Goal: Information Seeking & Learning: Find contact information

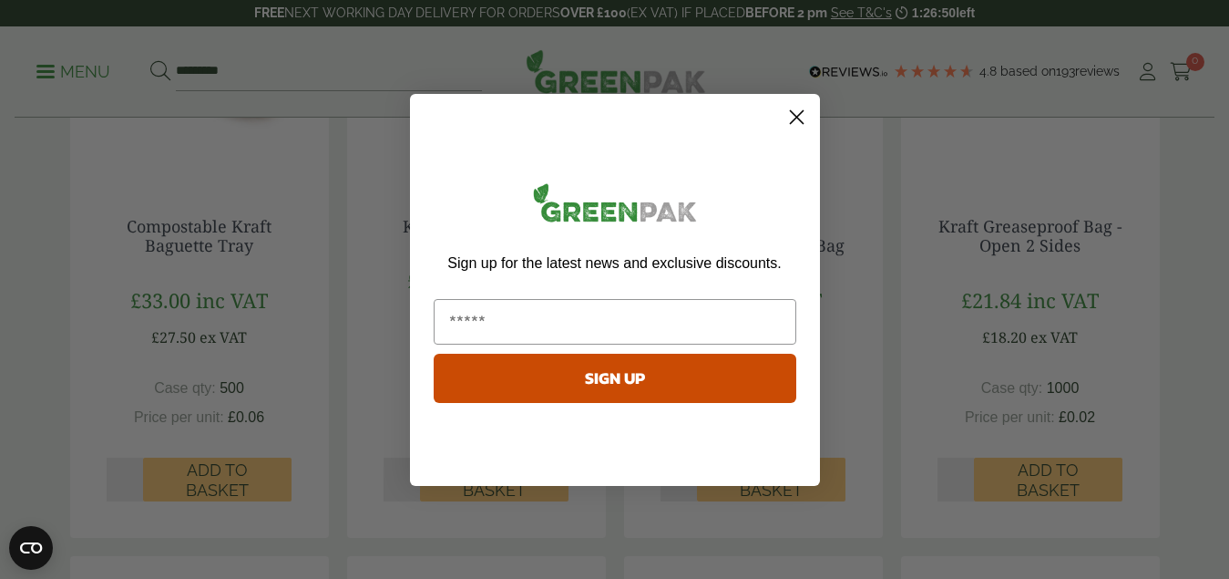
scroll to position [547, 0]
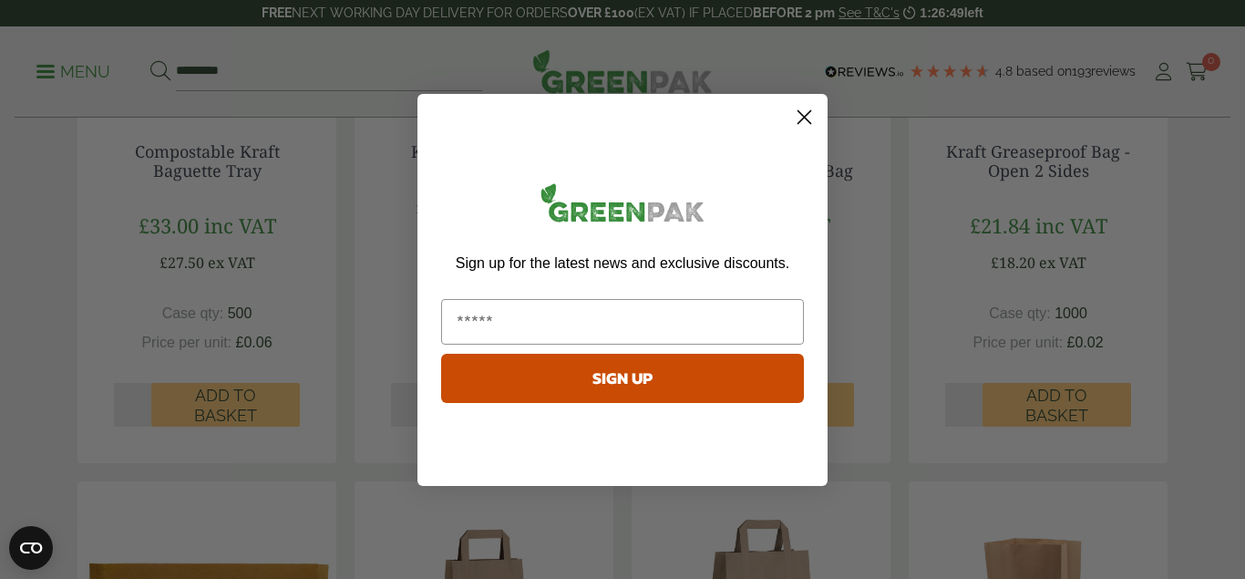
click at [806, 125] on circle "Close dialog" at bounding box center [804, 116] width 30 height 30
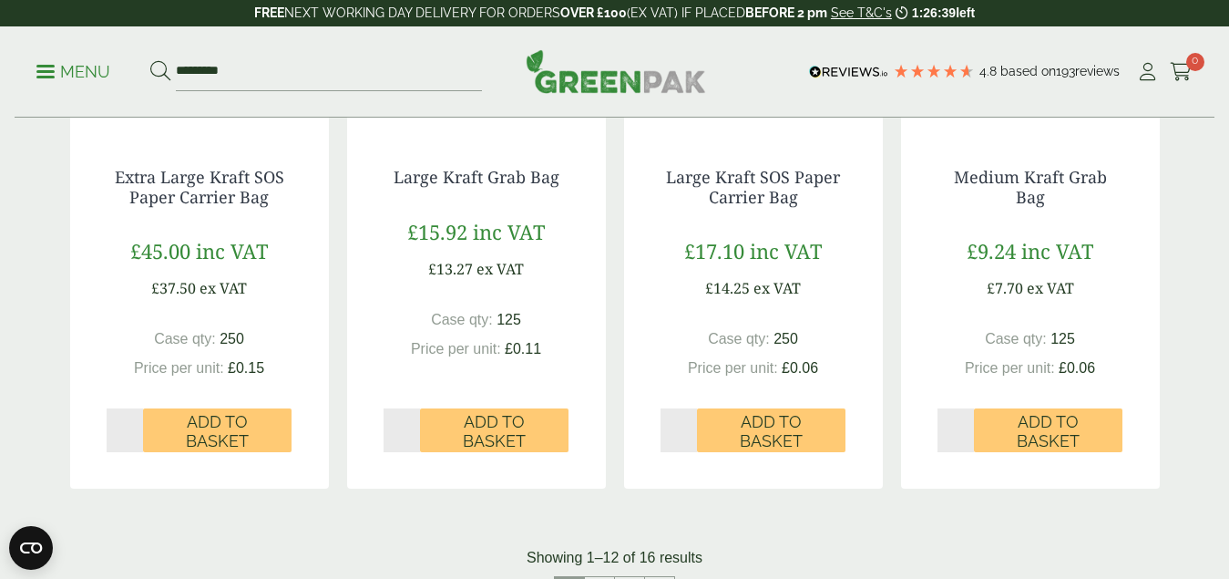
scroll to position [1731, 0]
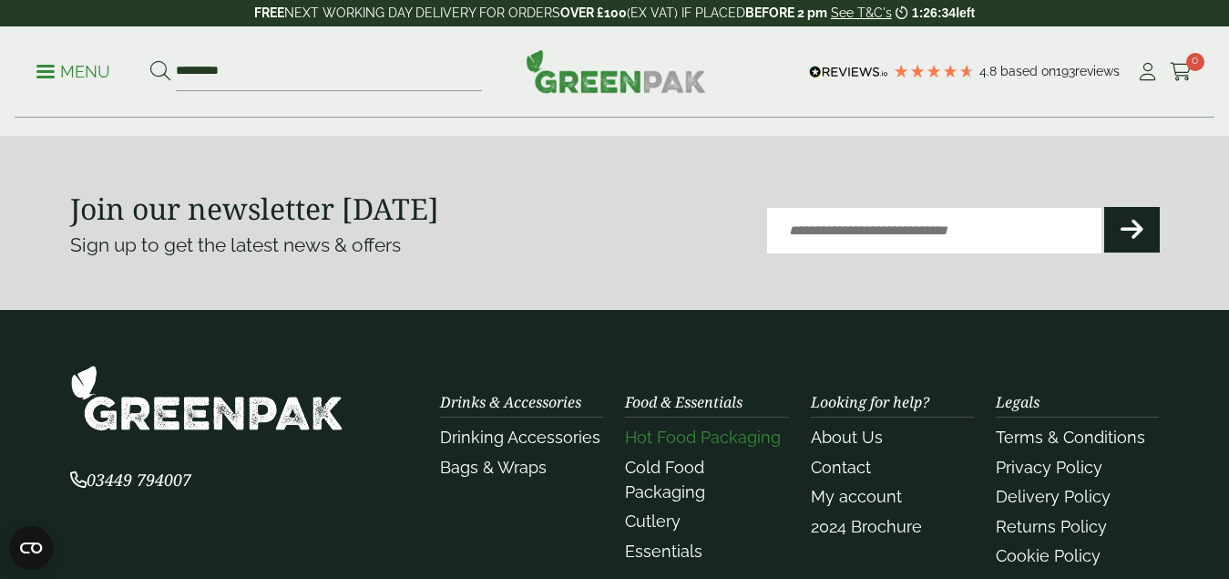
scroll to position [2460, 0]
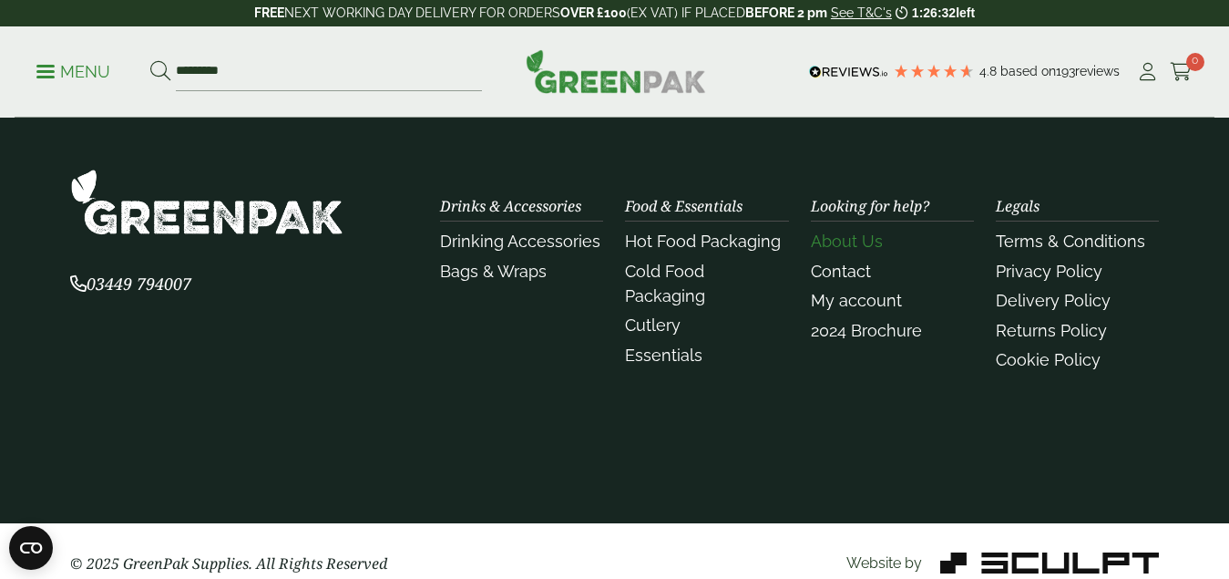
click at [844, 240] on link "About Us" at bounding box center [847, 240] width 72 height 19
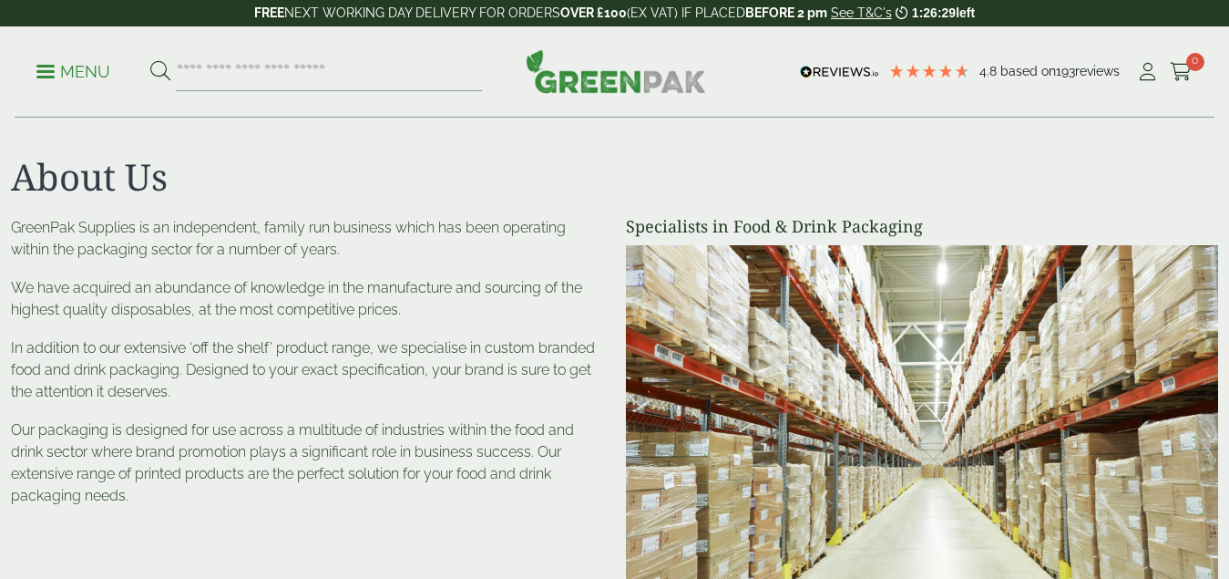
click at [182, 386] on p "In addition to our extensive ‘off the shelf’ product range, we specialise in cu…" at bounding box center [307, 370] width 593 height 66
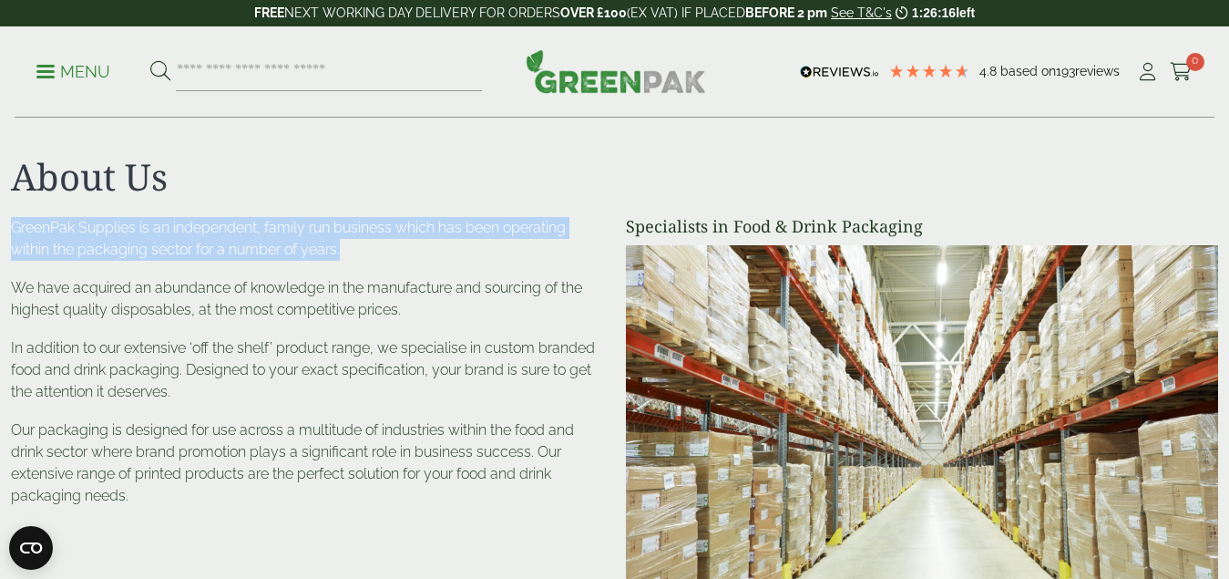
drag, startPoint x: 11, startPoint y: 229, endPoint x: 339, endPoint y: 255, distance: 329.1
click at [339, 255] on p "GreenPak Supplies is an independent, family run business which has been operati…" at bounding box center [307, 239] width 593 height 44
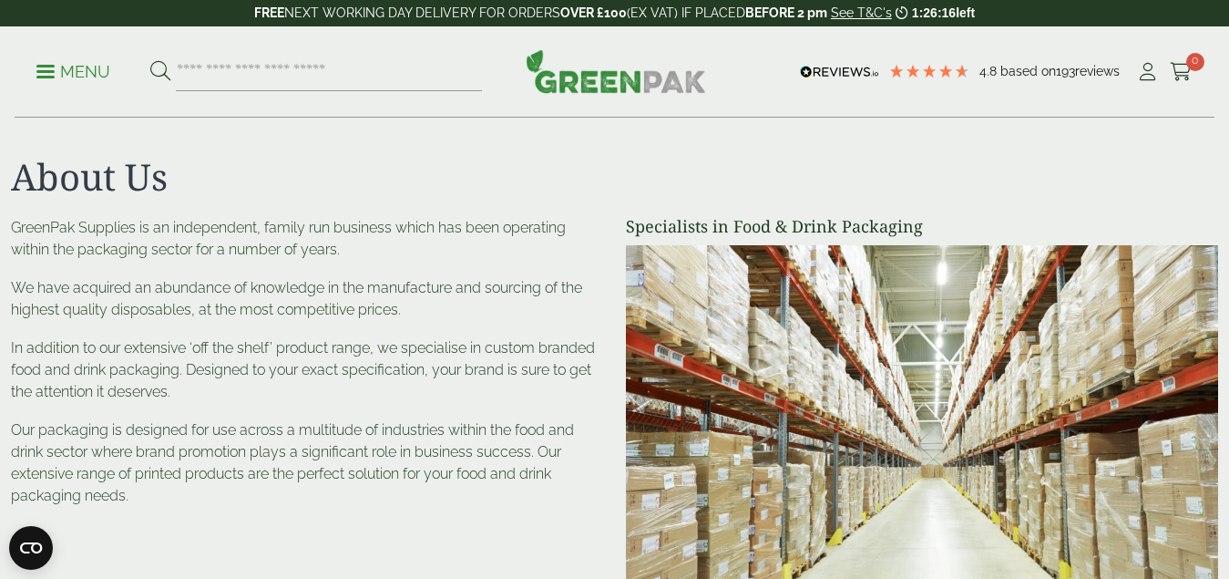
click at [333, 282] on p "We have acquired an abundance of knowledge in the manufacture and sourcing of t…" at bounding box center [307, 299] width 593 height 44
click at [436, 340] on p "In addition to our extensive ‘off the shelf’ product range, we specialise in cu…" at bounding box center [307, 370] width 593 height 66
click at [382, 329] on div "GreenPak Supplies is an independent, family run business which has been operati…" at bounding box center [307, 362] width 593 height 290
click at [393, 306] on p "We have acquired an abundance of knowledge in the manufacture and sourcing of t…" at bounding box center [307, 299] width 593 height 44
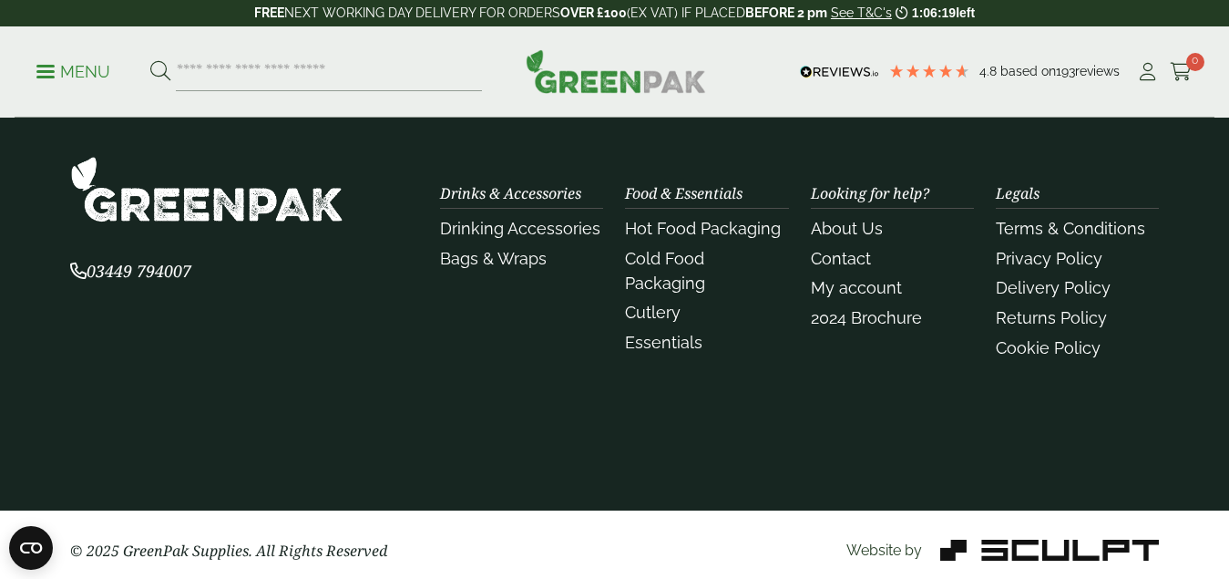
scroll to position [776, 0]
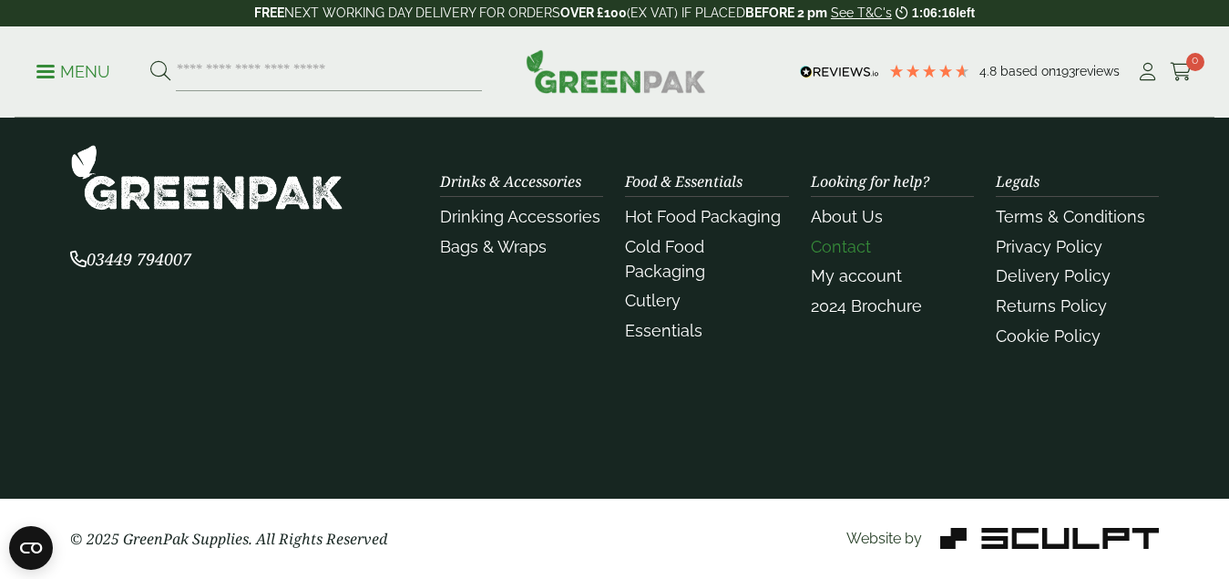
click at [866, 247] on link "Contact" at bounding box center [841, 246] width 60 height 19
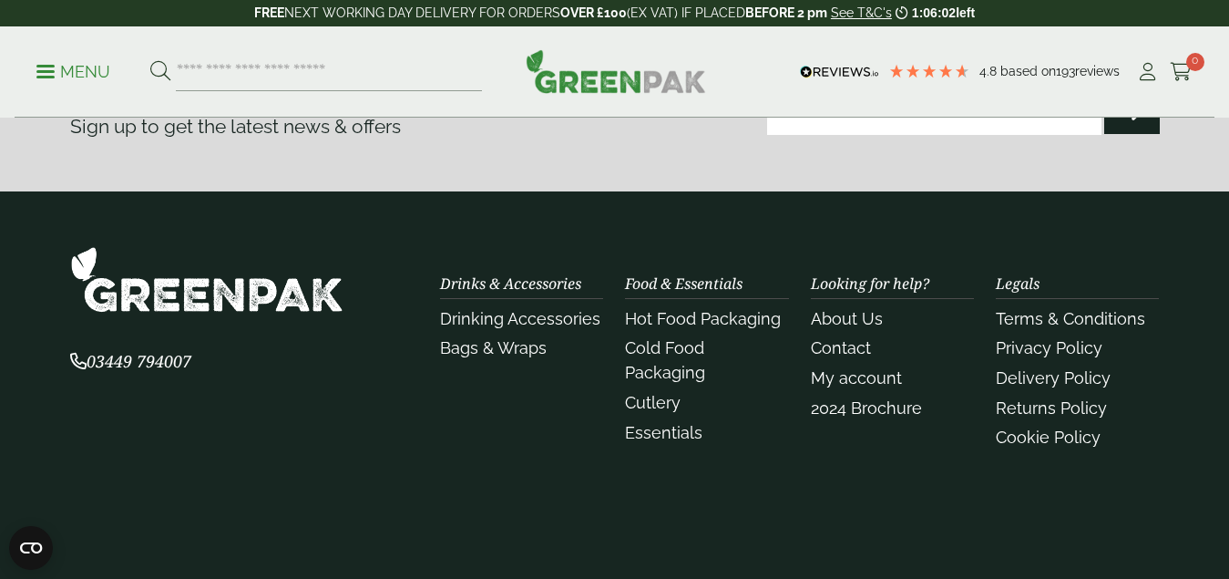
scroll to position [927, 0]
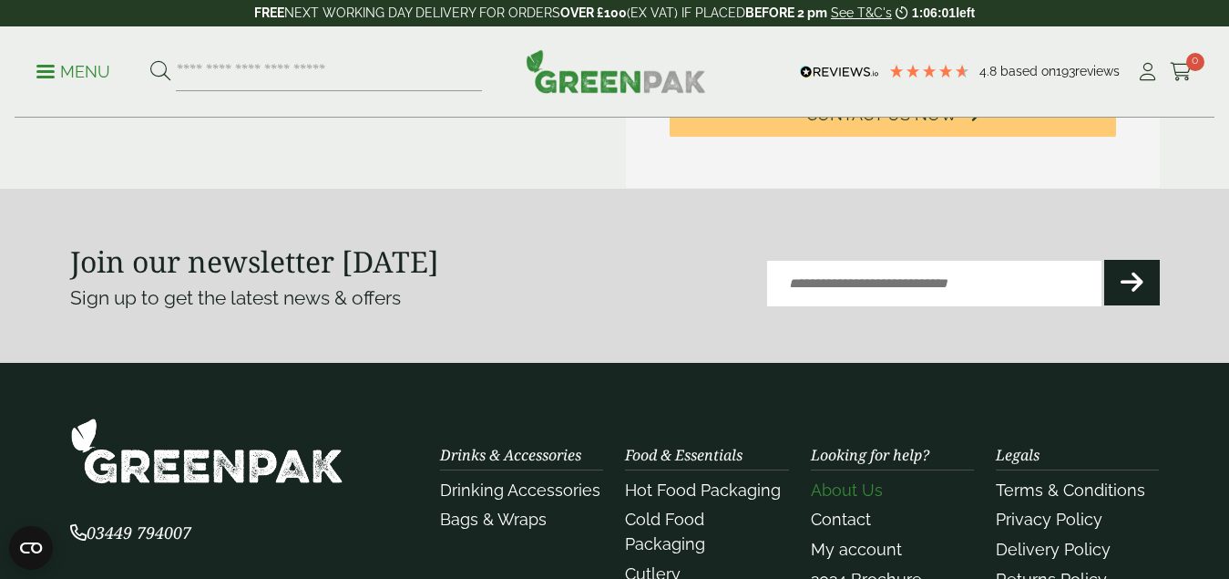
click at [872, 498] on link "About Us" at bounding box center [847, 489] width 72 height 19
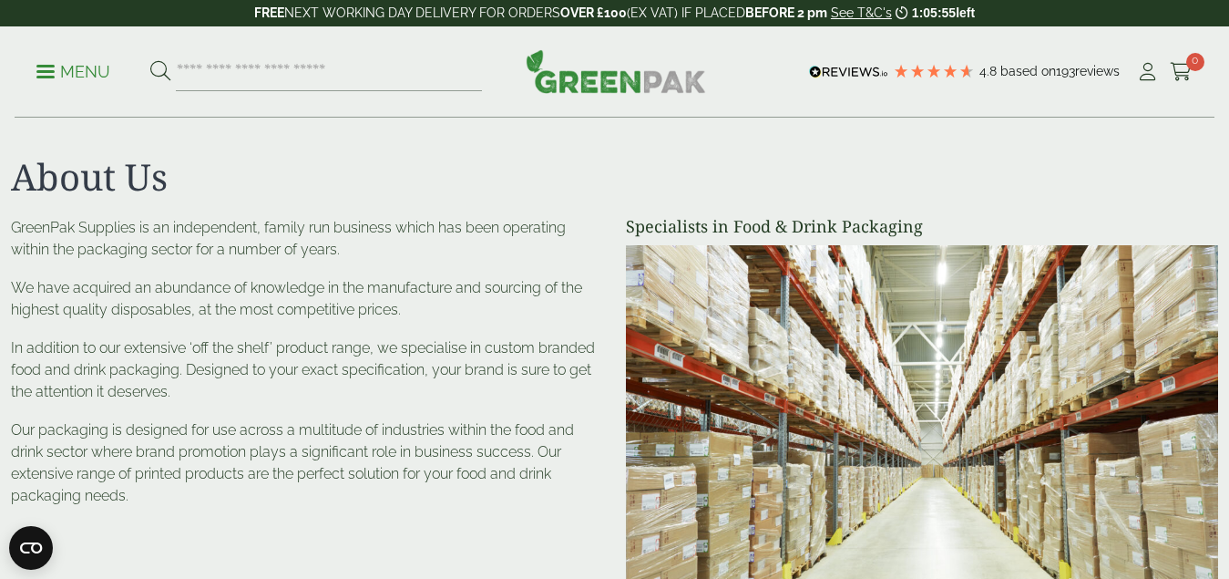
click at [180, 347] on p "In addition to our extensive ‘off the shelf’ product range, we specialise in cu…" at bounding box center [307, 370] width 593 height 66
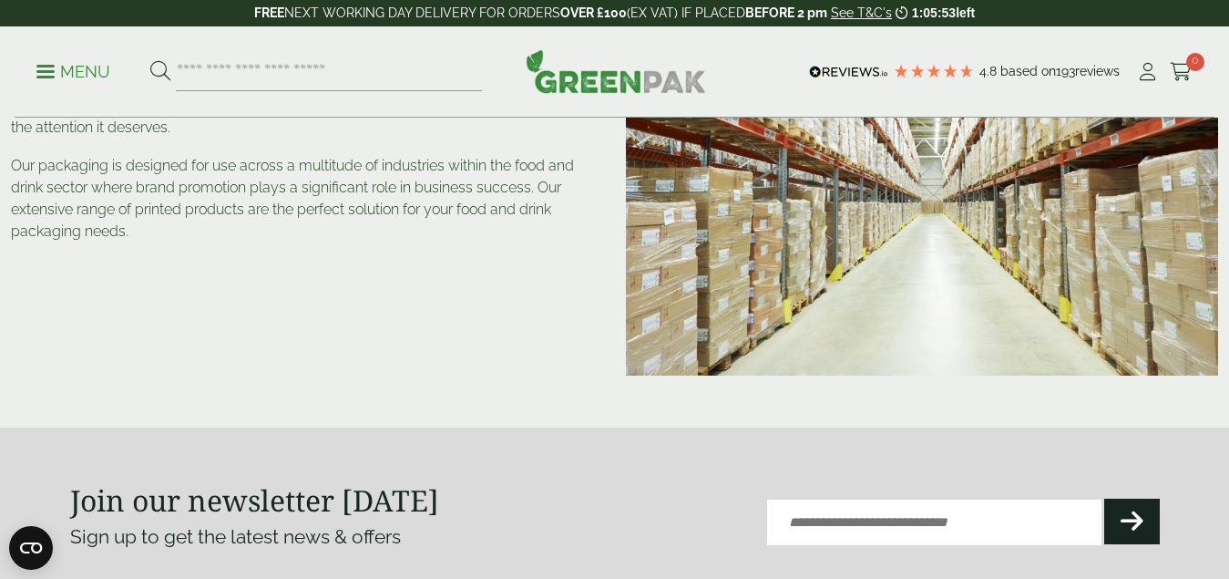
scroll to position [273, 0]
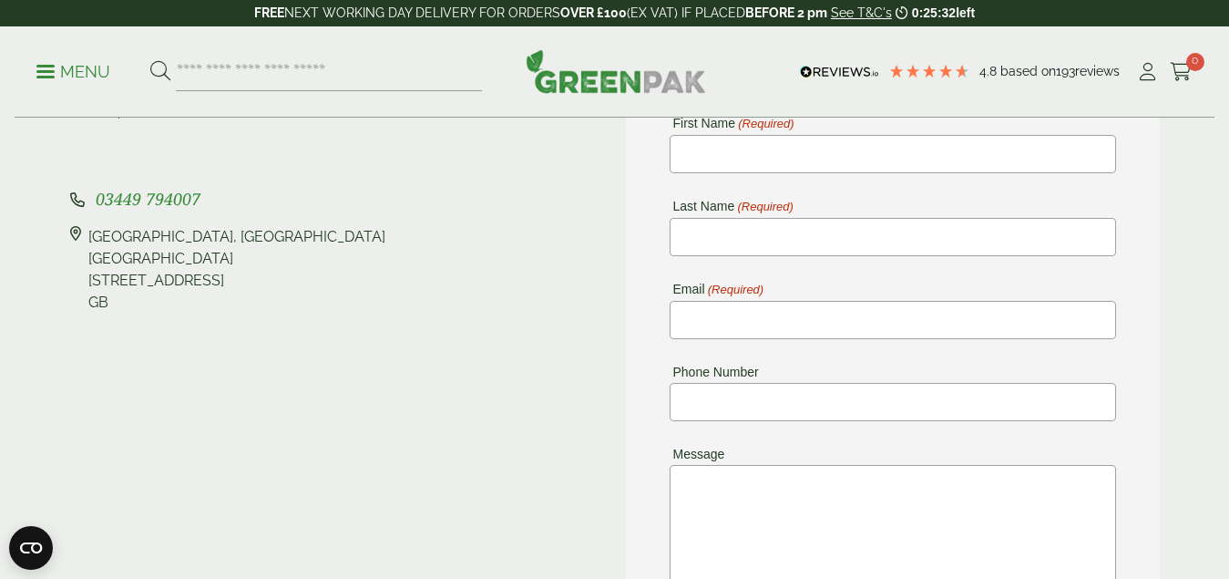
scroll to position [456, 0]
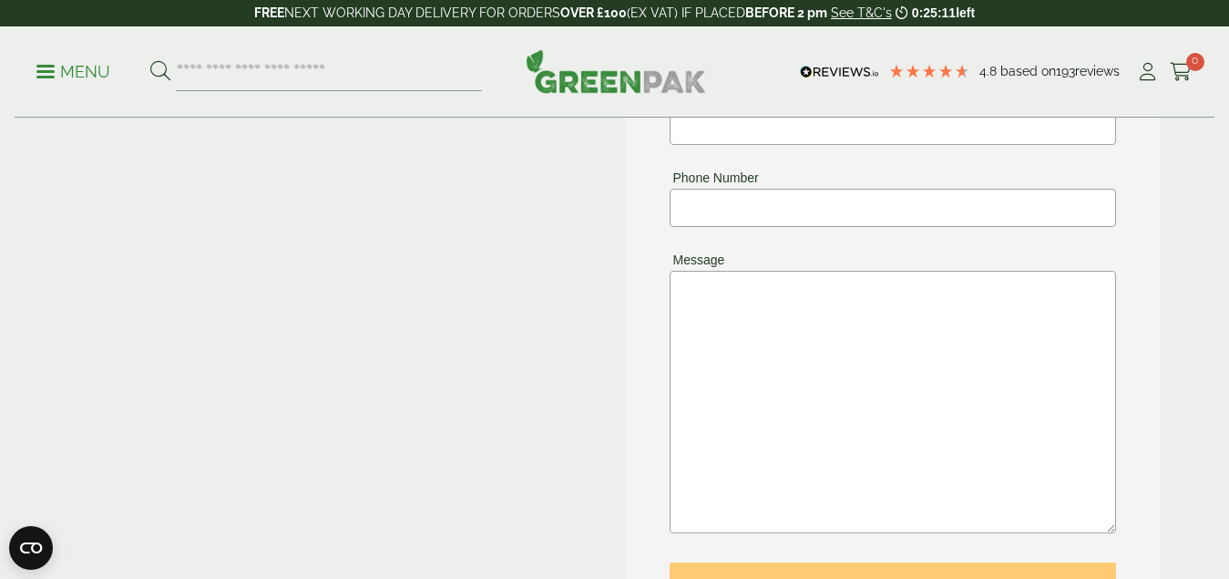
click at [1040, 77] on span "Based on" at bounding box center [1028, 71] width 56 height 15
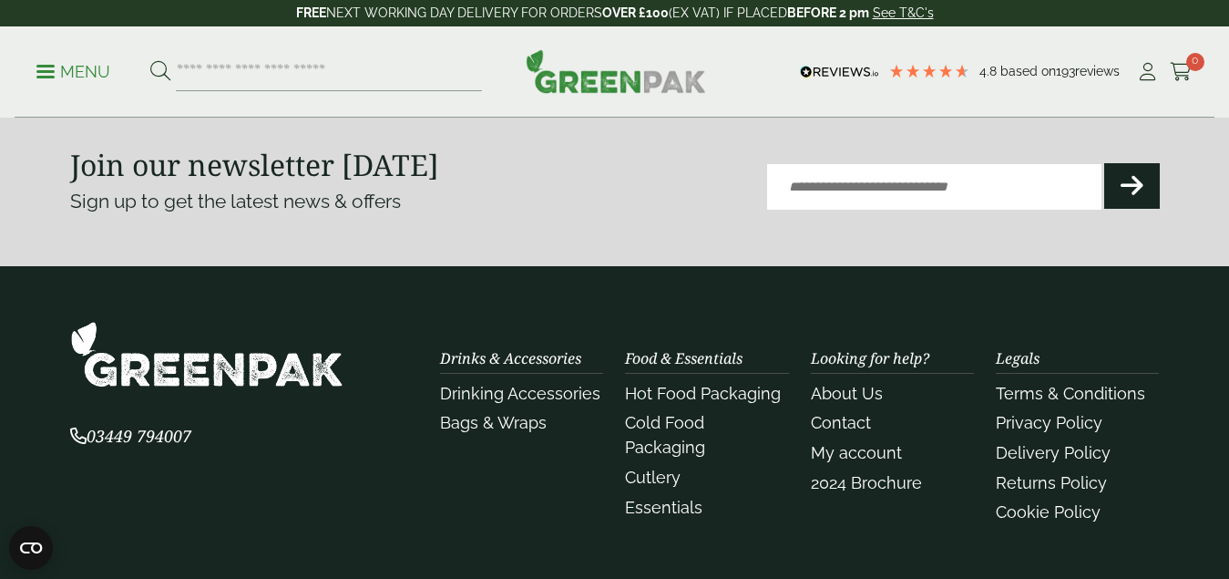
scroll to position [1200, 0]
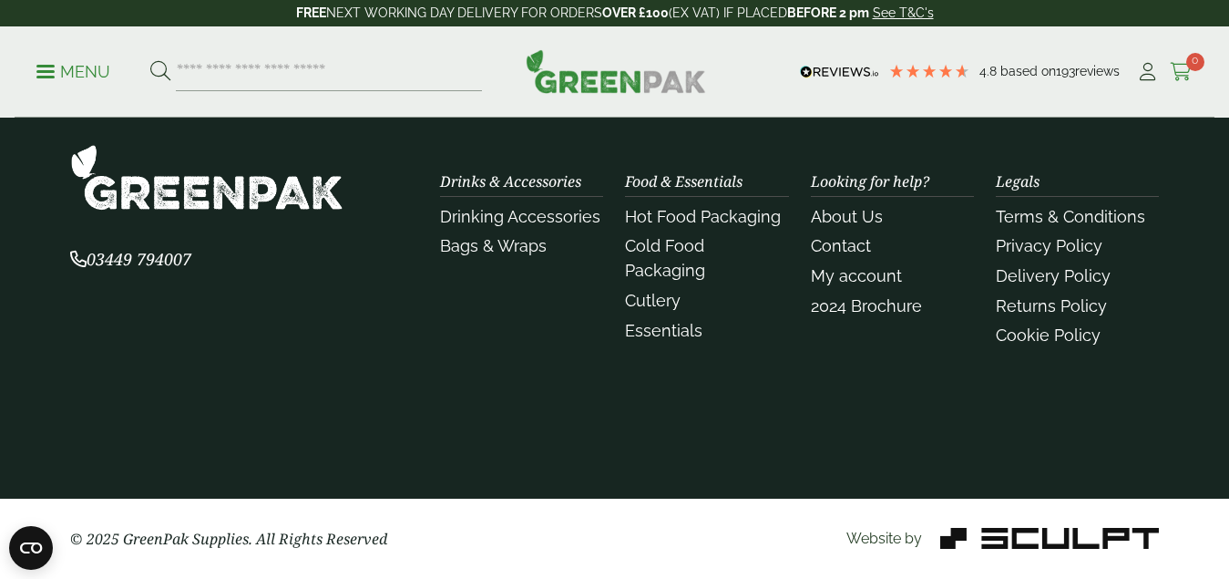
click at [1189, 70] on icon at bounding box center [1181, 72] width 23 height 18
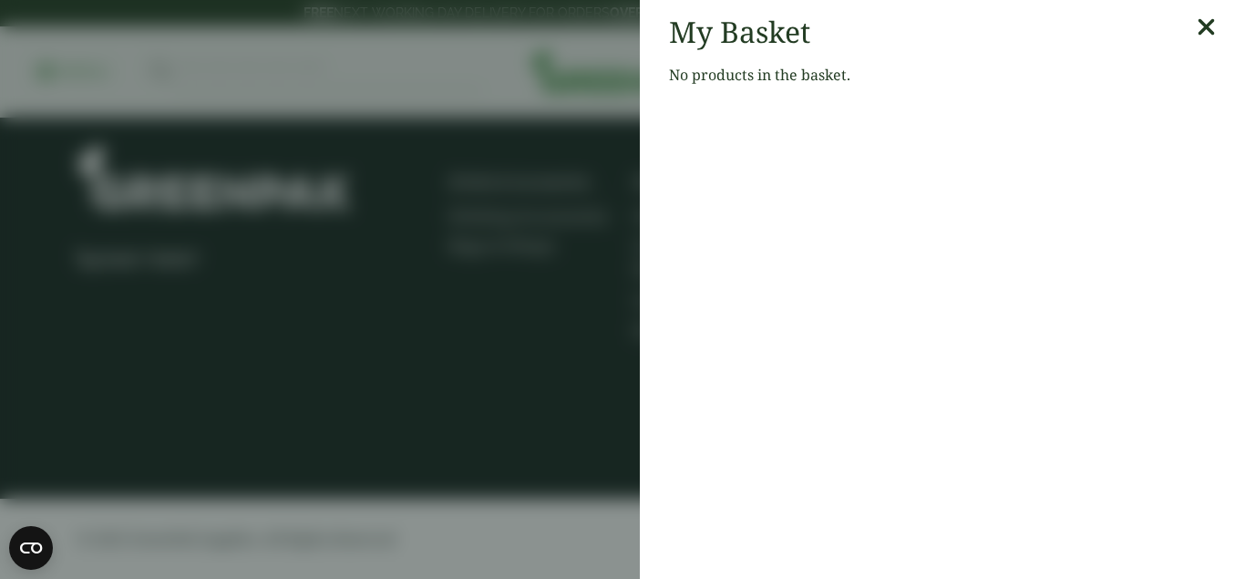
click at [1202, 31] on div "My Basket No products in the basket." at bounding box center [942, 57] width 605 height 115
click at [1177, 28] on div "My Basket" at bounding box center [942, 32] width 547 height 35
click at [1196, 31] on icon at bounding box center [1205, 28] width 19 height 26
